Goal: Information Seeking & Learning: Learn about a topic

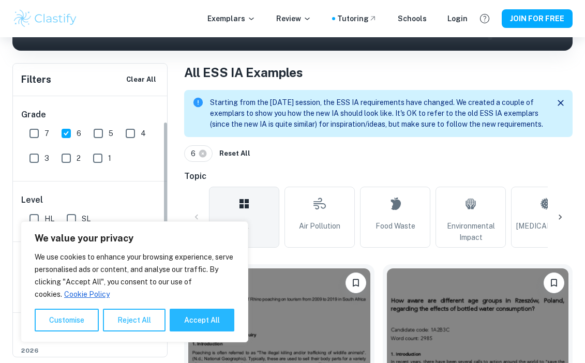
scroll to position [51, 0]
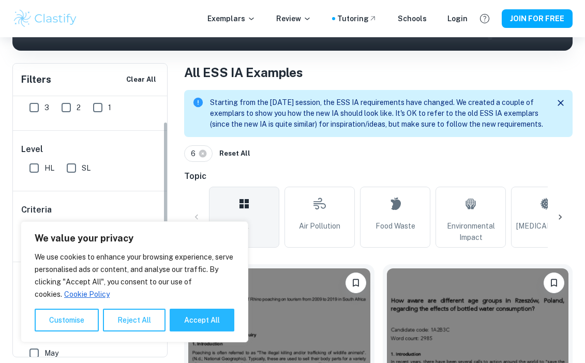
click at [77, 178] on input "SL" at bounding box center [71, 168] width 21 height 21
checkbox input "true"
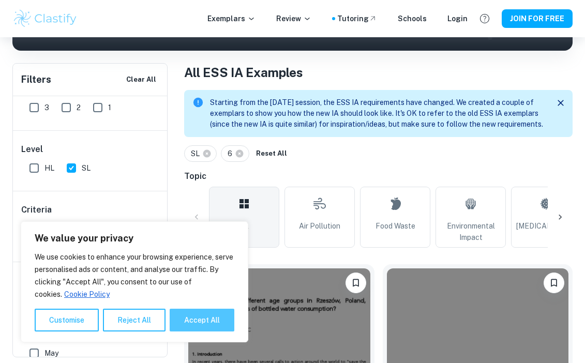
click at [210, 327] on button "Accept All" at bounding box center [202, 320] width 65 height 23
checkbox input "true"
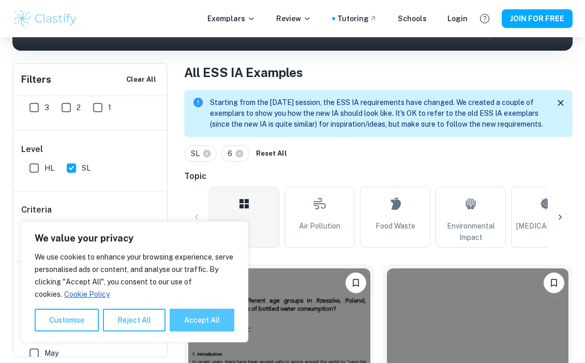
checkbox input "true"
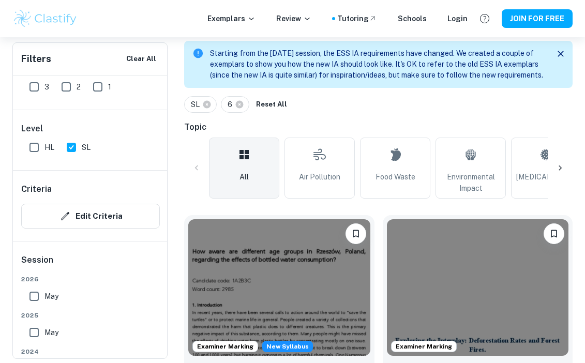
scroll to position [197, 0]
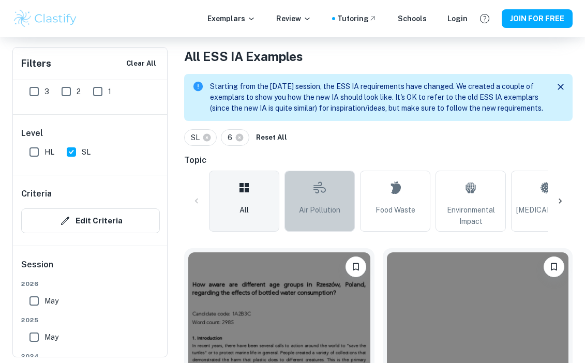
click at [306, 199] on link "Air Pollution" at bounding box center [320, 201] width 70 height 61
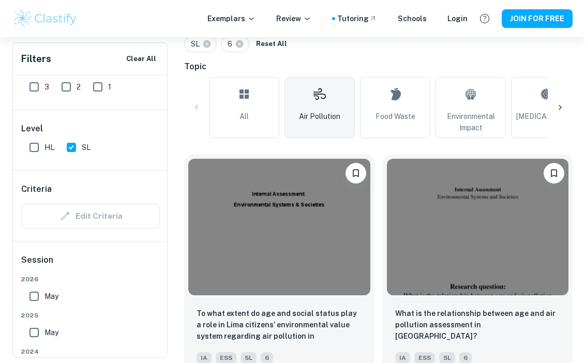
scroll to position [319, 0]
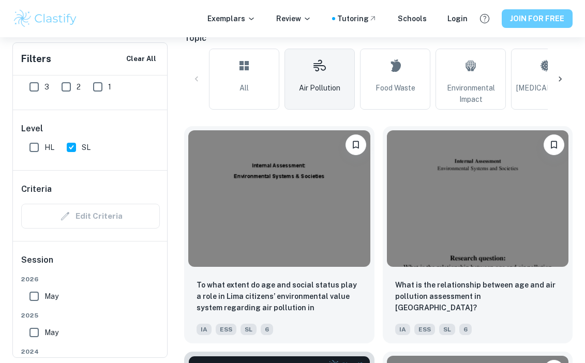
click at [521, 23] on button "JOIN FOR FREE" at bounding box center [537, 18] width 71 height 19
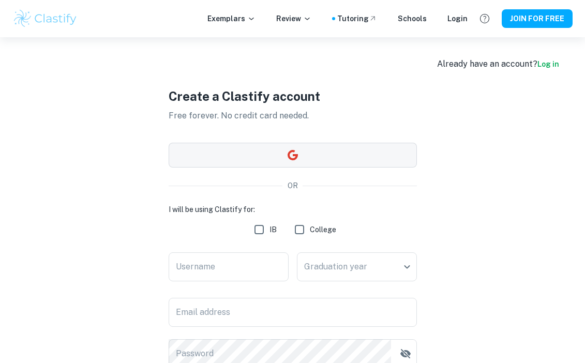
click at [372, 149] on button "button" at bounding box center [293, 155] width 248 height 25
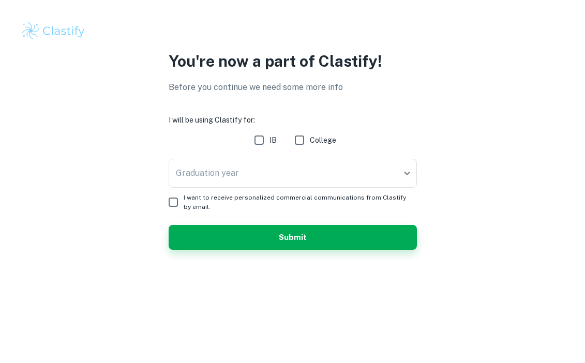
click at [258, 146] on input "IB" at bounding box center [259, 140] width 21 height 21
checkbox input "true"
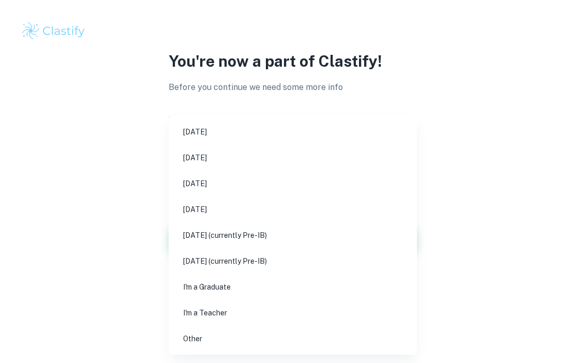
click at [262, 162] on body "We value your privacy We use cookies to enhance your browsing experience, serve…" at bounding box center [292, 181] width 585 height 363
click at [276, 187] on li "[DATE]" at bounding box center [293, 184] width 240 height 24
type input "M26"
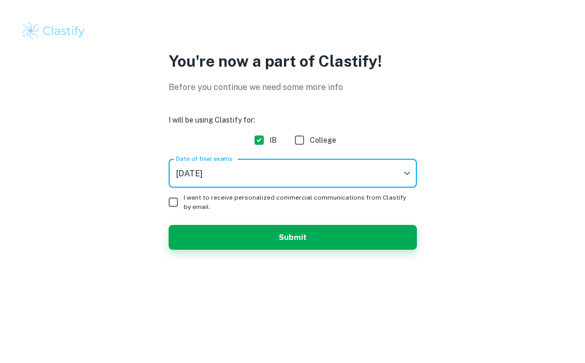
click at [168, 202] on input "I want to receive personalized commercial communications from Clastify by email." at bounding box center [173, 202] width 21 height 21
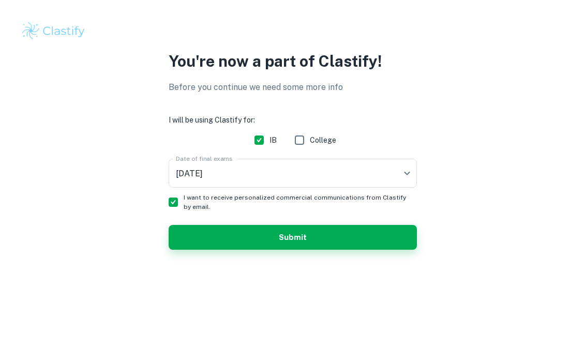
click at [169, 202] on input "I want to receive personalized commercial communications from Clastify by email." at bounding box center [173, 202] width 21 height 21
checkbox input "false"
click at [237, 274] on div "You're now a part of Clastify! Before you continue we need some more info I wil…" at bounding box center [292, 156] width 585 height 312
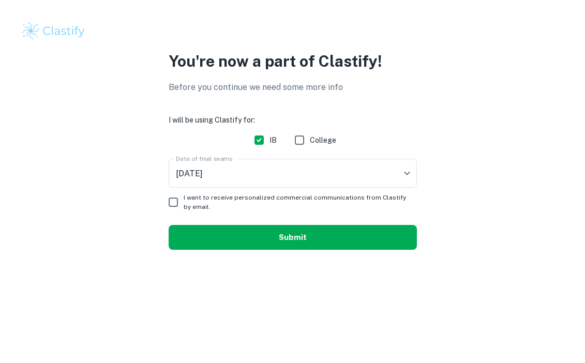
click at [278, 246] on button "Submit" at bounding box center [293, 237] width 248 height 25
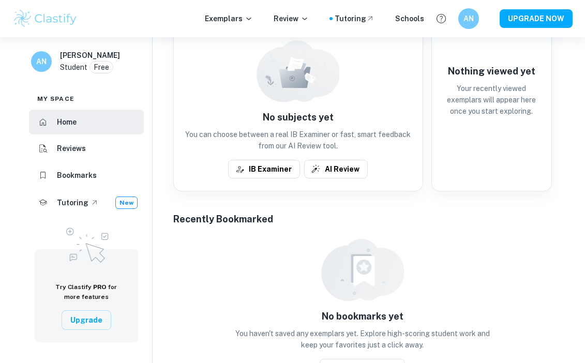
scroll to position [300, 0]
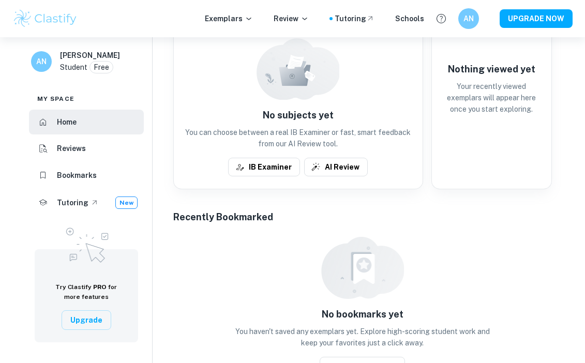
click at [261, 19] on div "Exemplars Review Tutoring Schools" at bounding box center [314, 18] width 219 height 11
click at [253, 19] on icon at bounding box center [249, 18] width 8 height 8
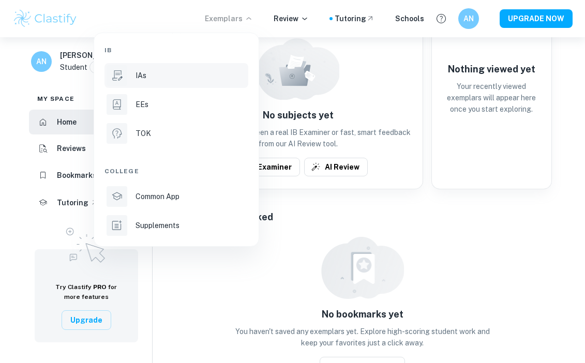
click at [133, 80] on li "IAs" at bounding box center [177, 75] width 144 height 25
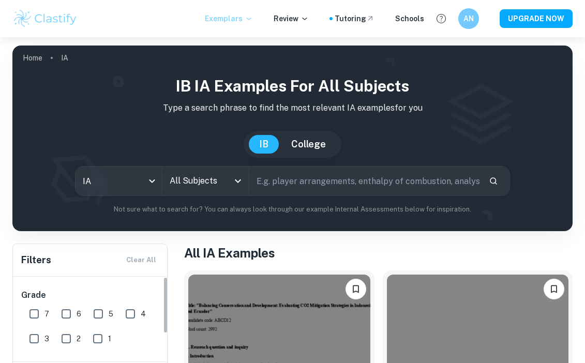
scroll to position [113, 0]
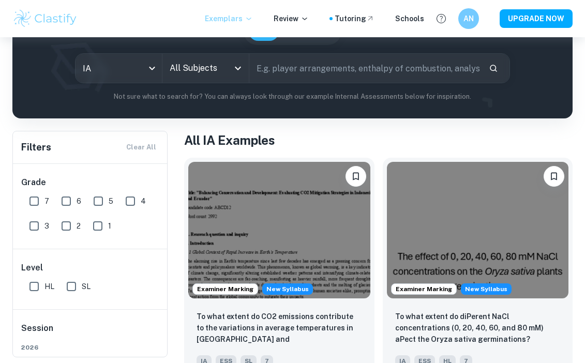
click at [69, 208] on input "6" at bounding box center [66, 201] width 21 height 21
checkbox input "true"
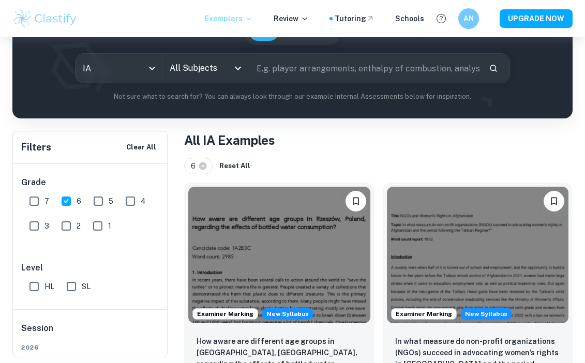
click at [208, 72] on input "All Subjects" at bounding box center [198, 68] width 62 height 20
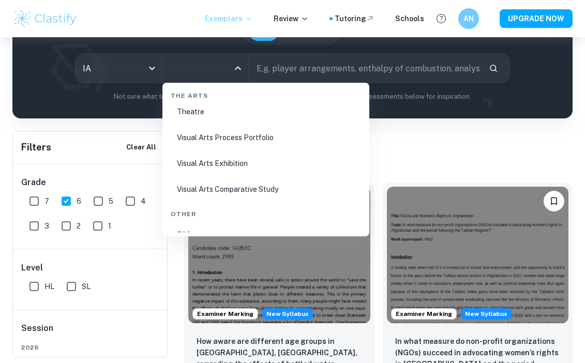
scroll to position [2011, 0]
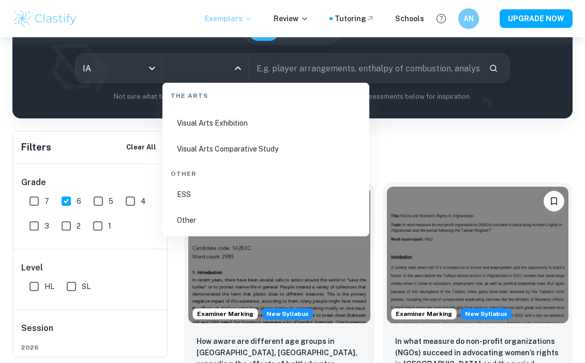
click at [195, 194] on li "ESS" at bounding box center [266, 195] width 199 height 24
type input "ESS"
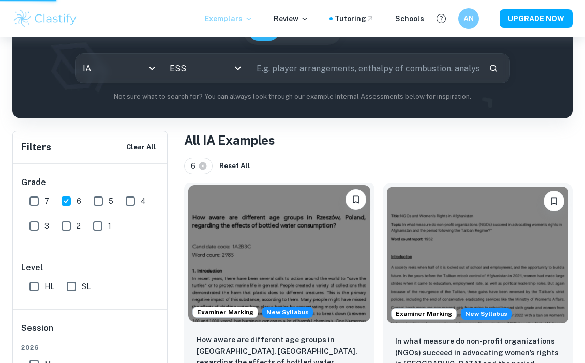
scroll to position [141, 0]
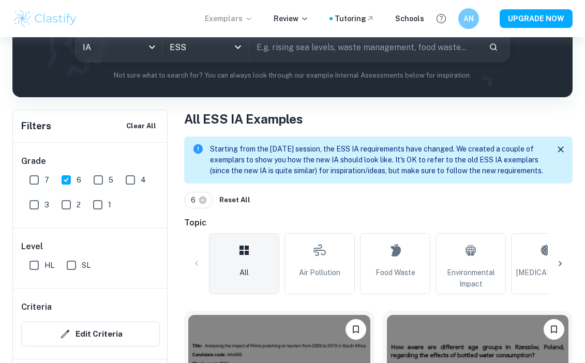
scroll to position [249, 0]
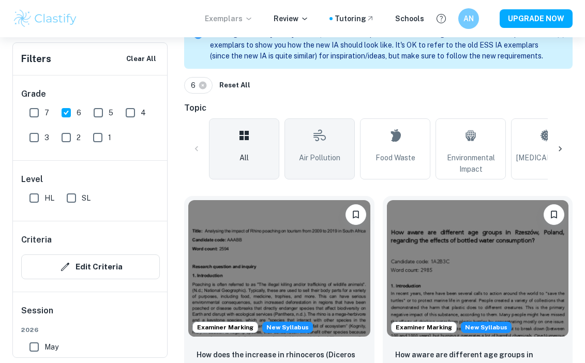
click at [325, 135] on icon at bounding box center [320, 135] width 12 height 25
type input "Air Pollution"
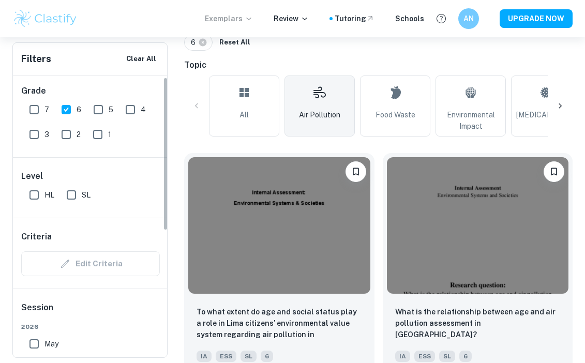
scroll to position [8, 0]
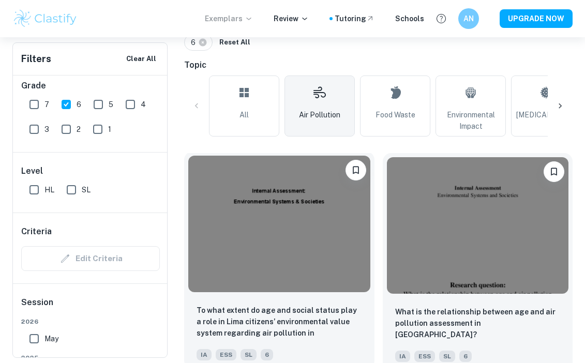
click at [243, 233] on img at bounding box center [279, 224] width 182 height 137
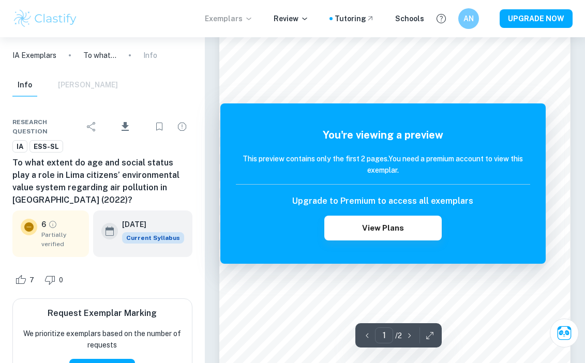
scroll to position [117, 0]
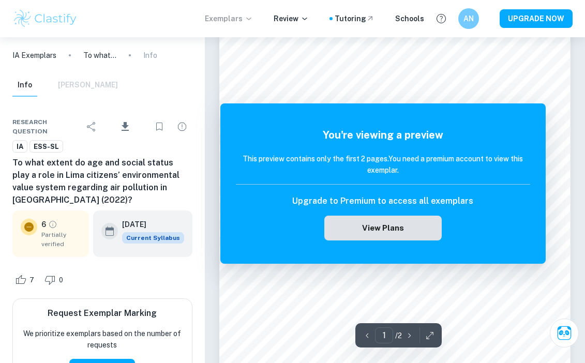
click at [349, 232] on button "View Plans" at bounding box center [383, 228] width 117 height 25
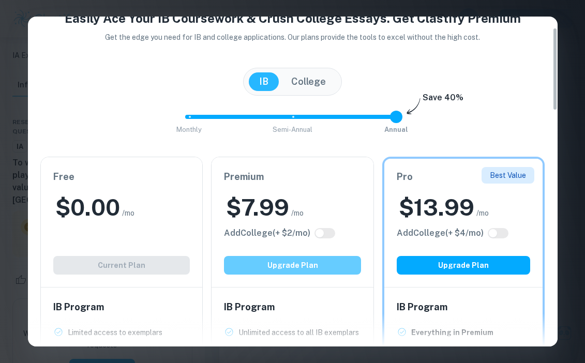
scroll to position [56, 0]
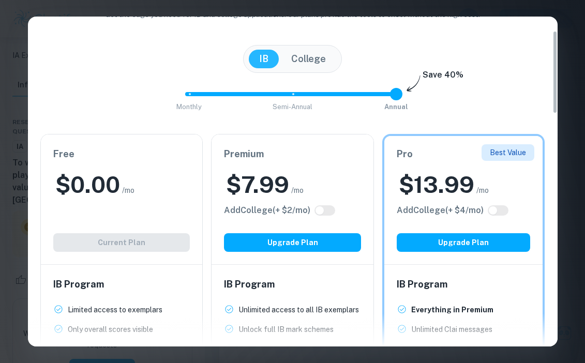
click at [119, 224] on div "Free $ 0.00 /mo Add College (+ $ 2 /mo) Current Plan" at bounding box center [122, 200] width 162 height 130
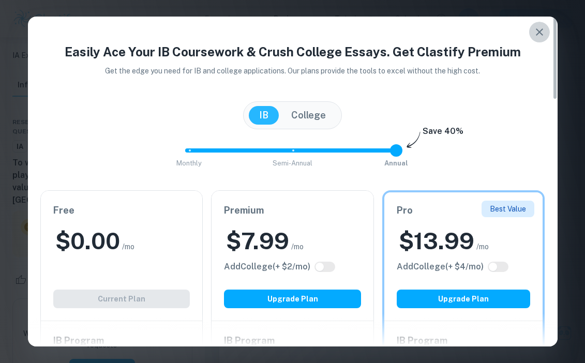
click at [541, 34] on icon "button" at bounding box center [539, 31] width 7 height 7
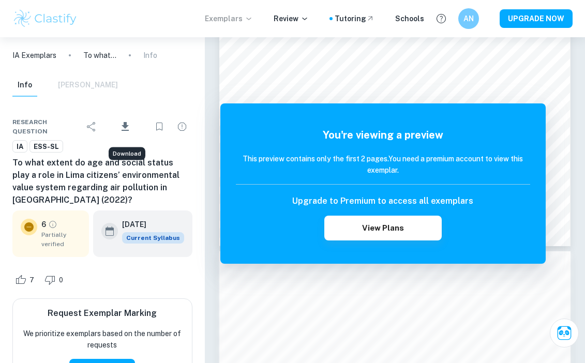
click at [127, 122] on icon "Download" at bounding box center [125, 126] width 7 height 9
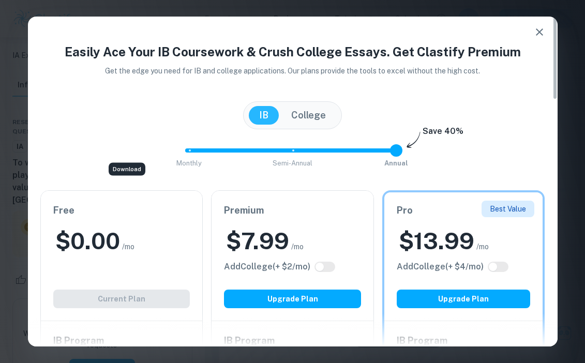
scroll to position [350, 0]
click at [534, 30] on icon "button" at bounding box center [540, 32] width 12 height 12
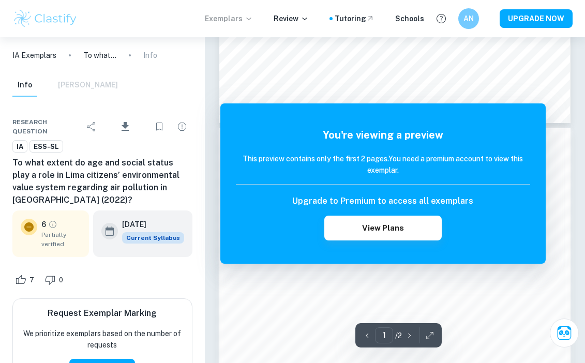
scroll to position [447, 0]
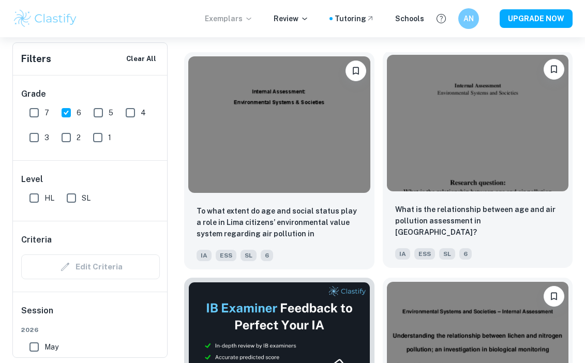
scroll to position [393, 0]
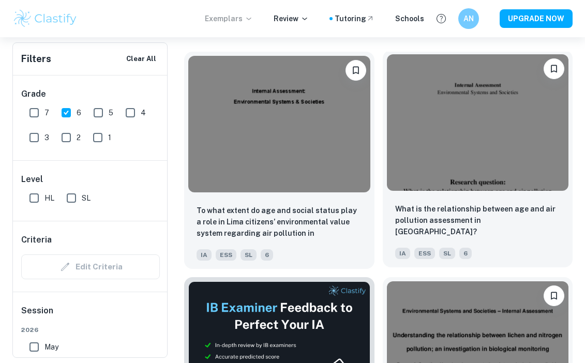
click at [441, 151] on img at bounding box center [478, 122] width 182 height 137
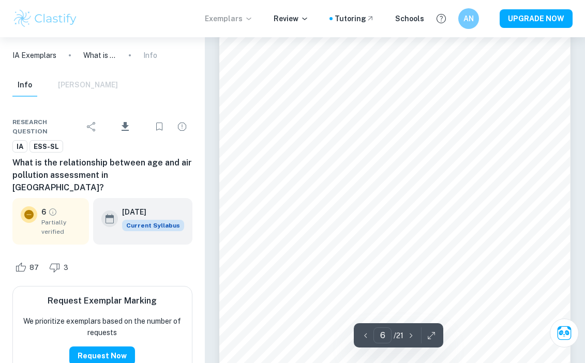
scroll to position [2660, 0]
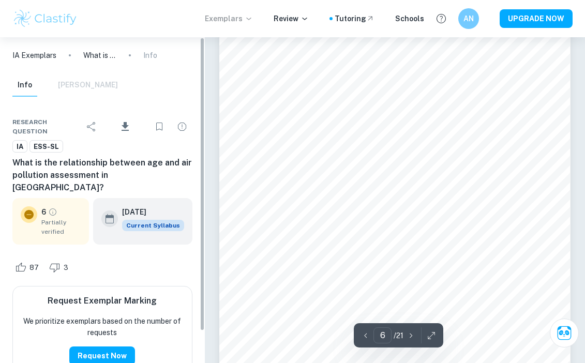
click at [198, 101] on div "Research question Download IA ESS-SL What is the relationship between age and a…" at bounding box center [102, 256] width 205 height 310
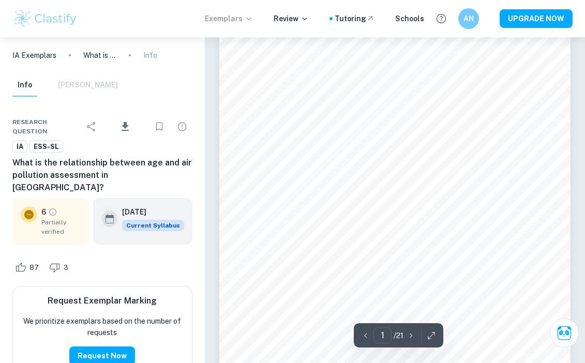
scroll to position [0, 0]
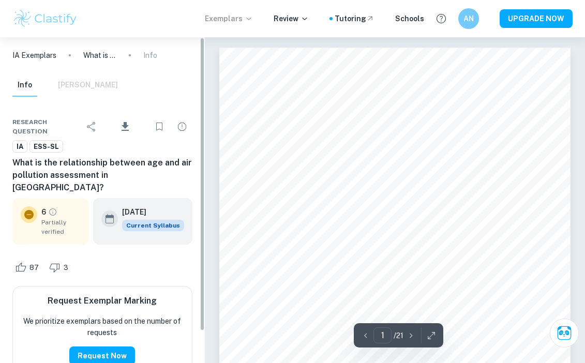
click at [84, 85] on div "Info Mark Scheme" at bounding box center [65, 85] width 106 height 23
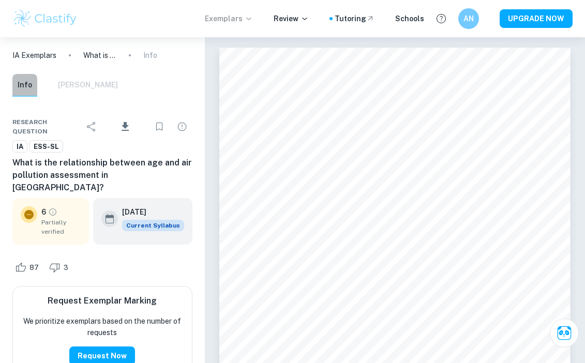
click at [28, 85] on button "Info" at bounding box center [24, 85] width 25 height 23
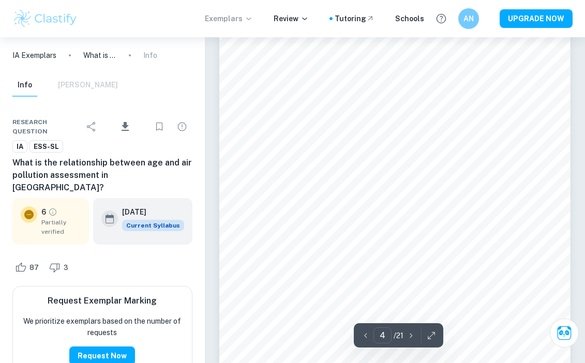
scroll to position [1800, 0]
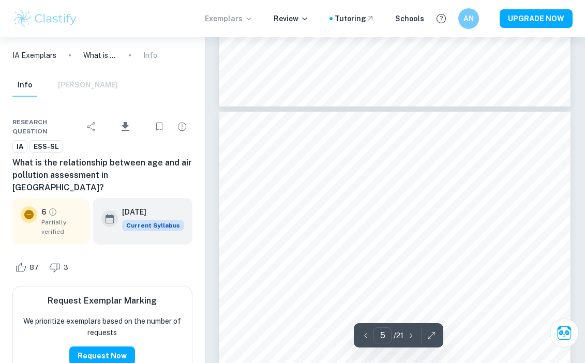
type input "4"
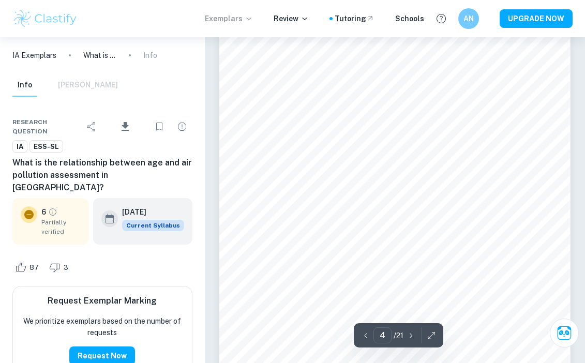
scroll to position [1786, 0]
